Goal: Task Accomplishment & Management: Manage account settings

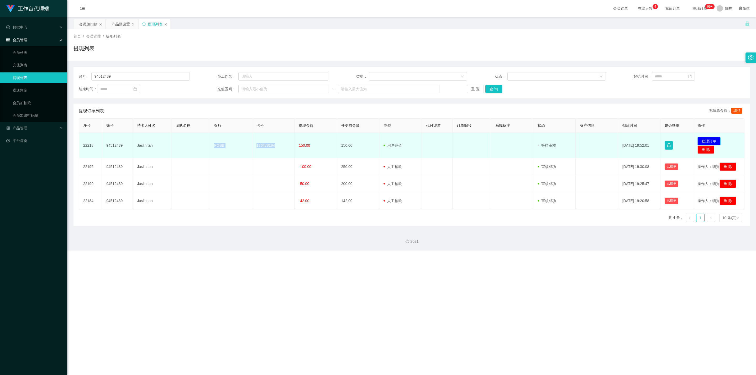
click at [708, 143] on button "处理订单" at bounding box center [709, 141] width 23 height 8
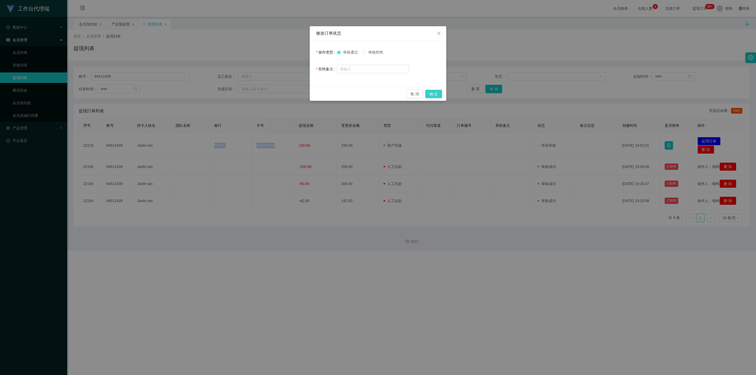
click at [429, 92] on button "确 定" at bounding box center [433, 94] width 17 height 8
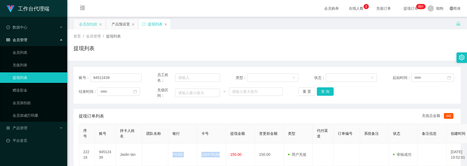
click at [81, 23] on div "会员加扣款" at bounding box center [88, 24] width 18 height 10
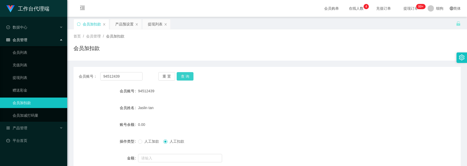
drag, startPoint x: 184, startPoint y: 75, endPoint x: 184, endPoint y: 80, distance: 4.5
click at [184, 75] on button "查 询" at bounding box center [185, 76] width 17 height 8
click at [201, 100] on form "会员账号 94512439 会员姓名 [PERSON_NAME] tan 账号余额 0.00 操作类型 人工加款 人工扣款 金额 确 定" at bounding box center [267, 133] width 387 height 95
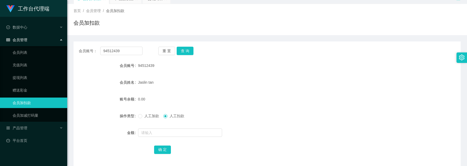
scroll to position [39, 0]
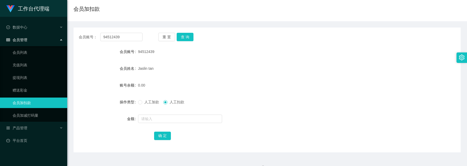
click at [248, 81] on div "0.00" at bounding box center [251, 85] width 226 height 11
